Goal: Navigation & Orientation: Go to known website

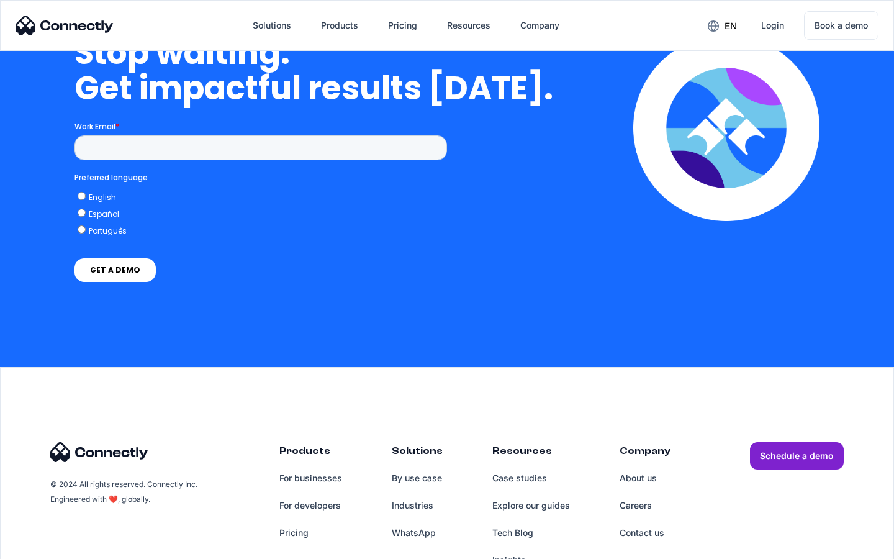
scroll to position [5105, 0]
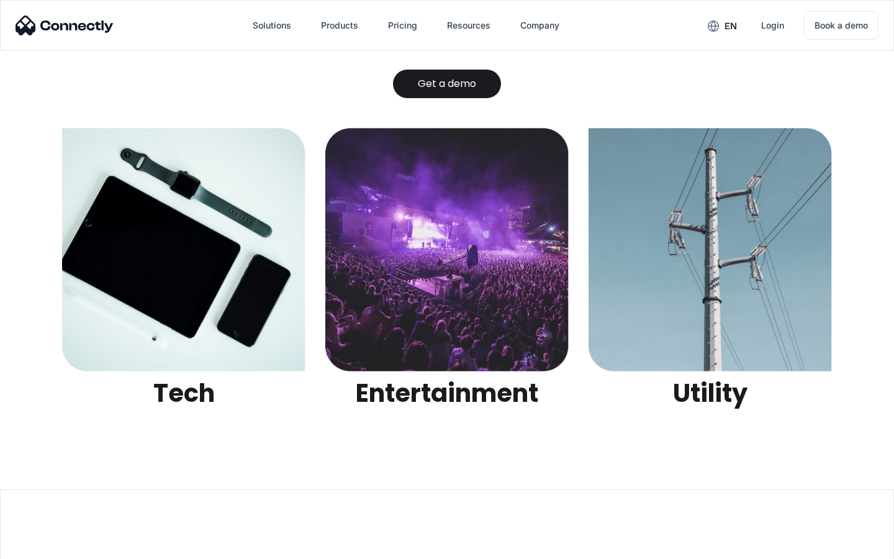
scroll to position [3916, 0]
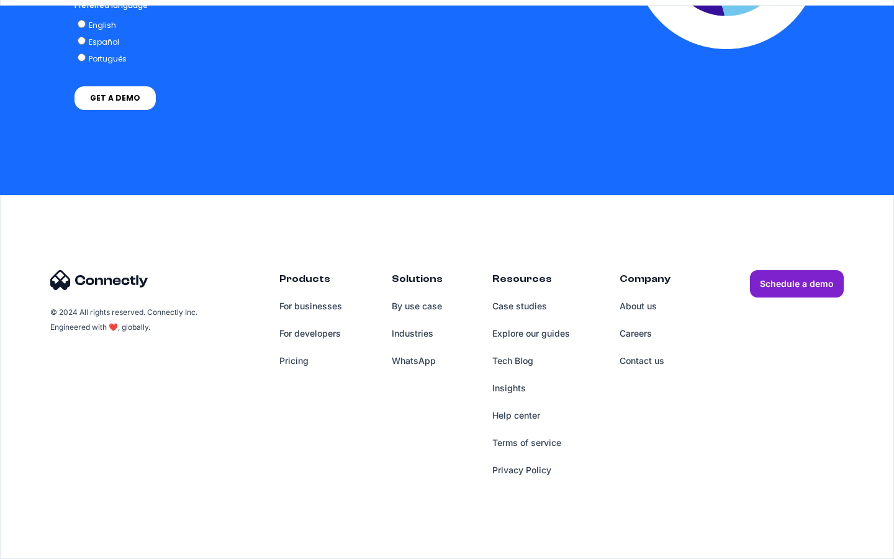
scroll to position [930, 0]
